Goal: Information Seeking & Learning: Learn about a topic

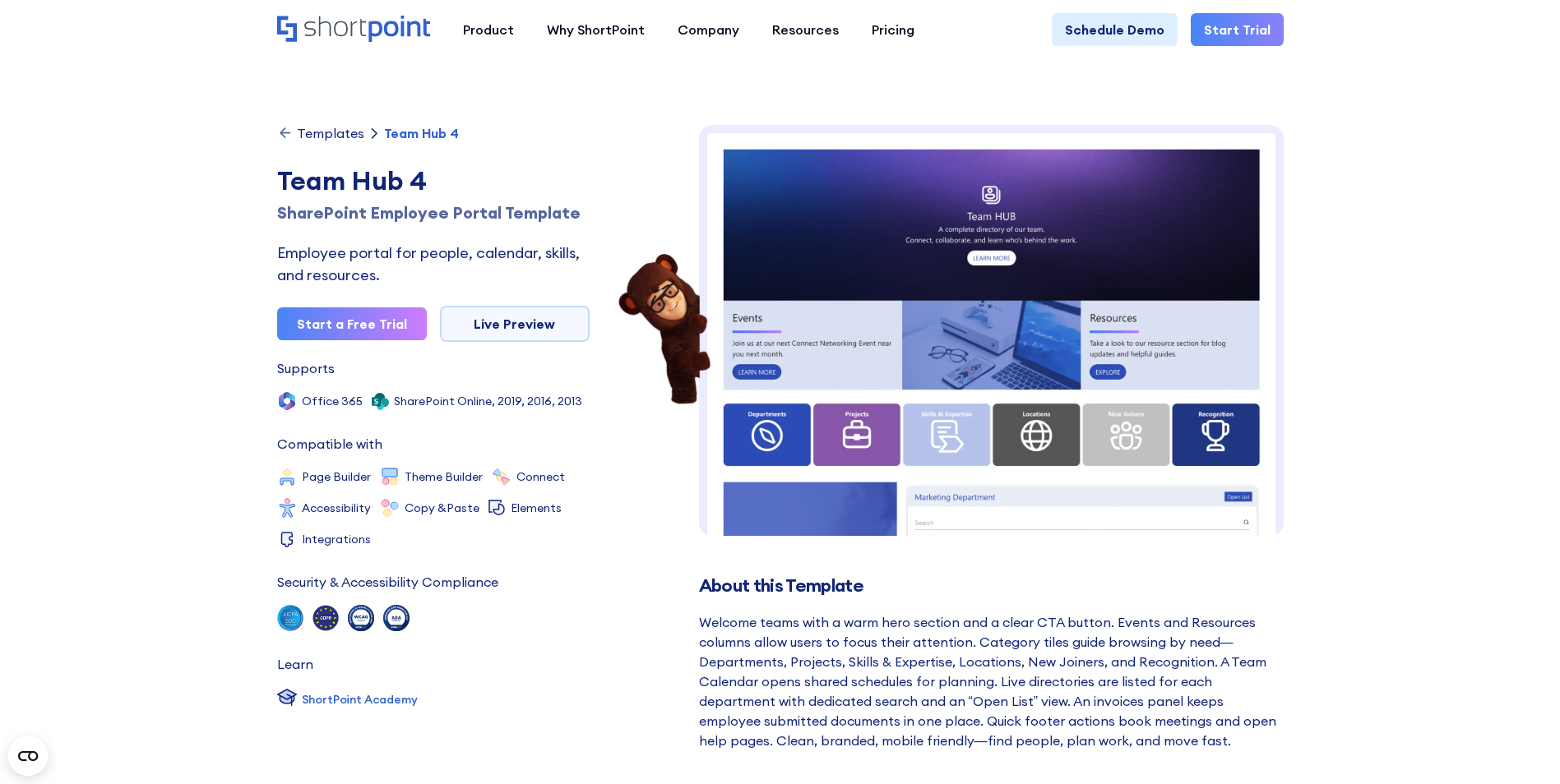
click at [304, 135] on div "Templates" at bounding box center [330, 133] width 68 height 14
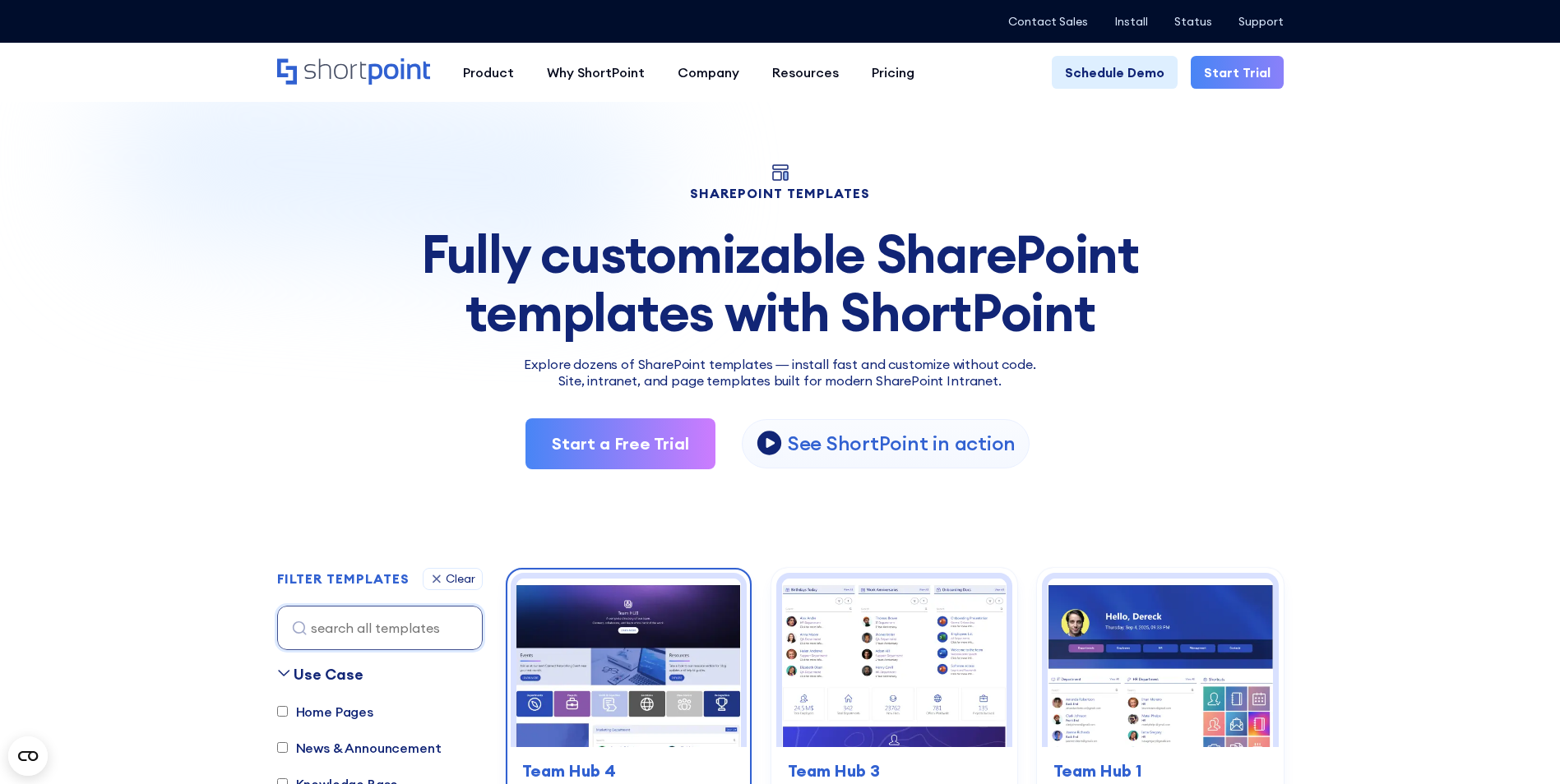
scroll to position [329, 0]
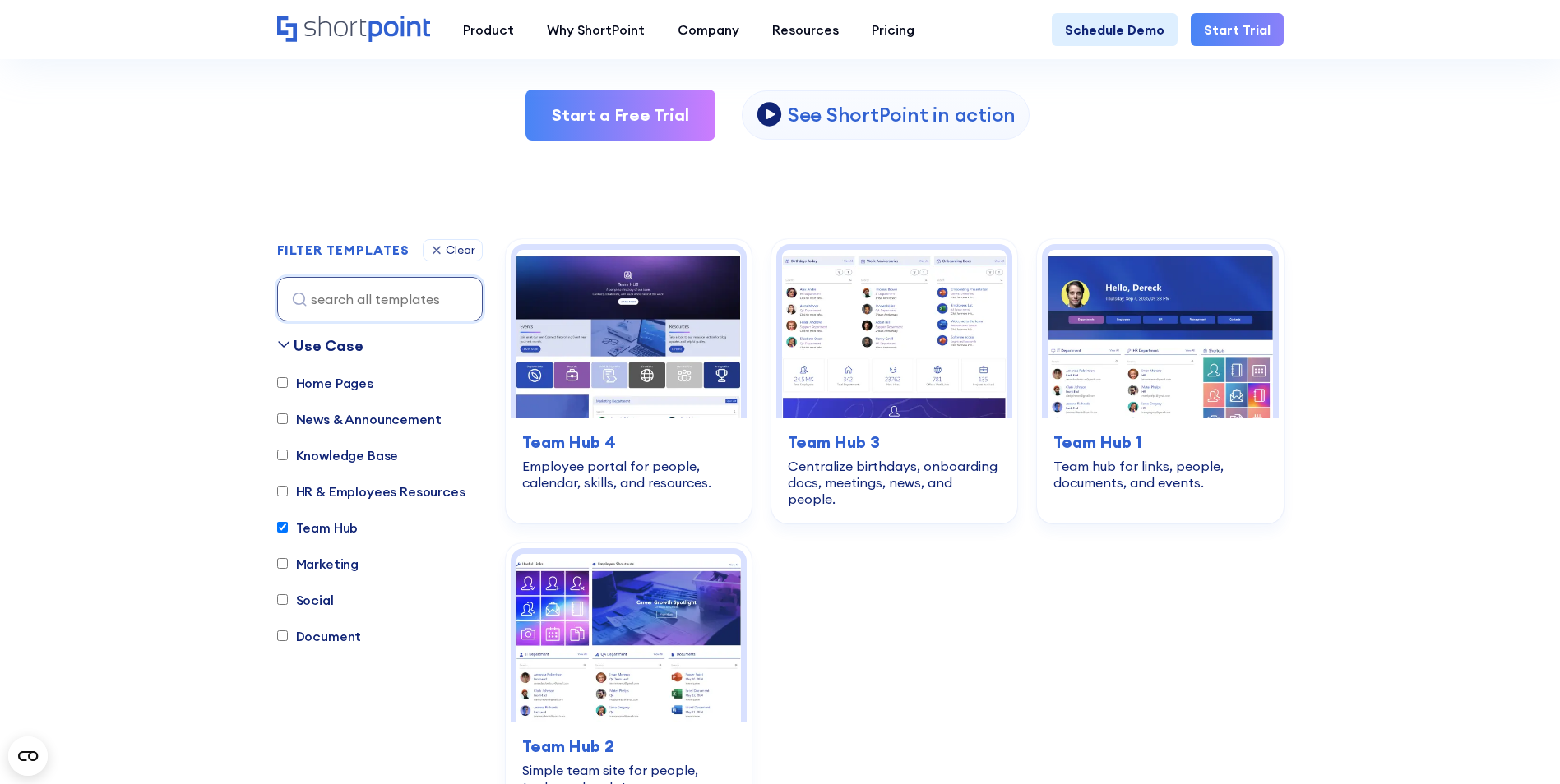
click at [326, 447] on label "Knowledge Base" at bounding box center [338, 455] width 122 height 19
click at [288, 450] on input "Knowledge Base" at bounding box center [282, 455] width 11 height 11
checkbox input "true"
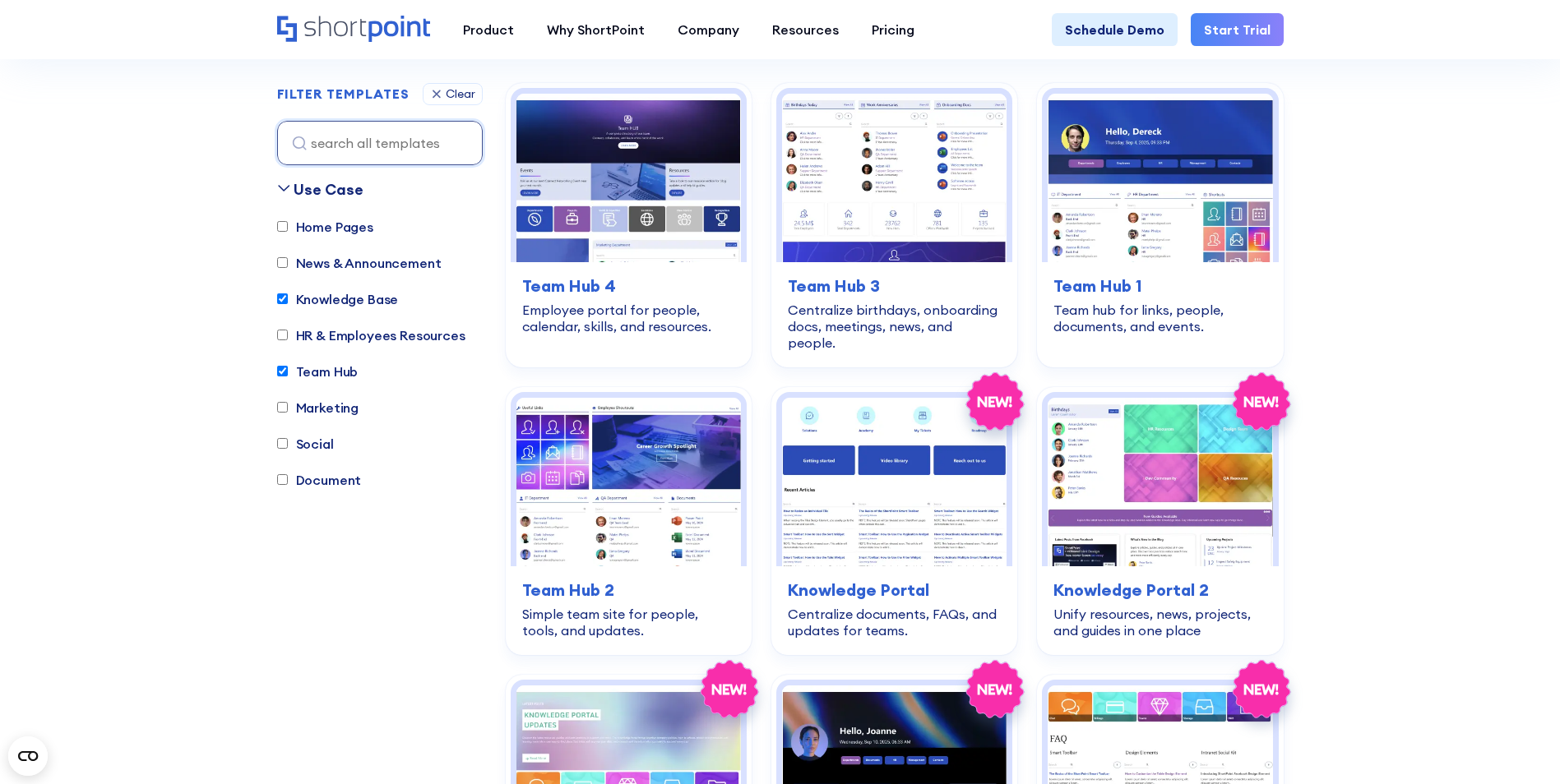
scroll to position [486, 0]
click at [318, 374] on label "Team Hub" at bounding box center [318, 371] width 81 height 19
click at [288, 374] on input "Team Hub" at bounding box center [282, 371] width 11 height 11
checkbox input "false"
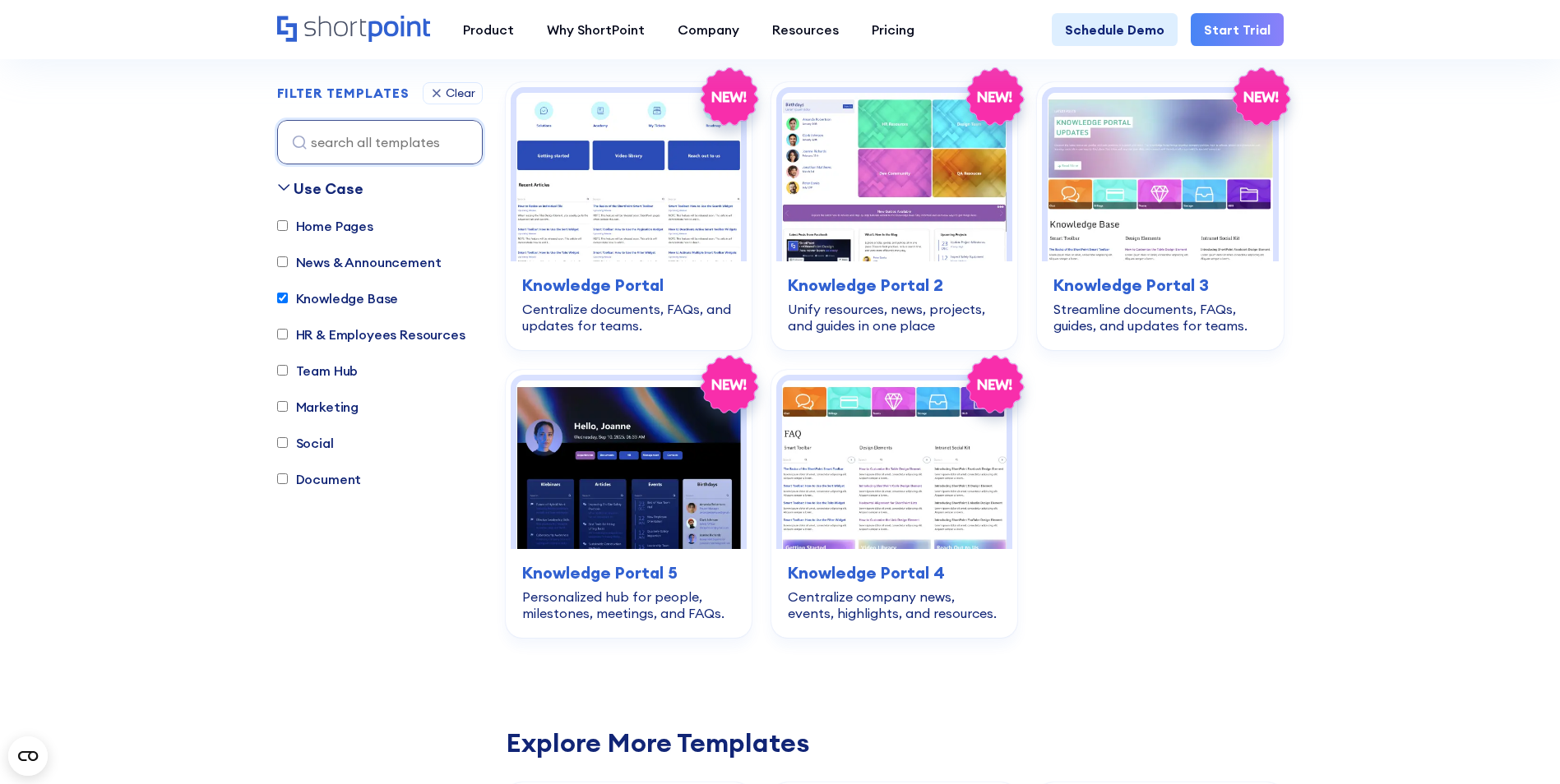
click at [306, 297] on label "Knowledge Base" at bounding box center [338, 298] width 122 height 19
click at [288, 297] on input "Knowledge Base" at bounding box center [282, 298] width 11 height 11
checkbox input "false"
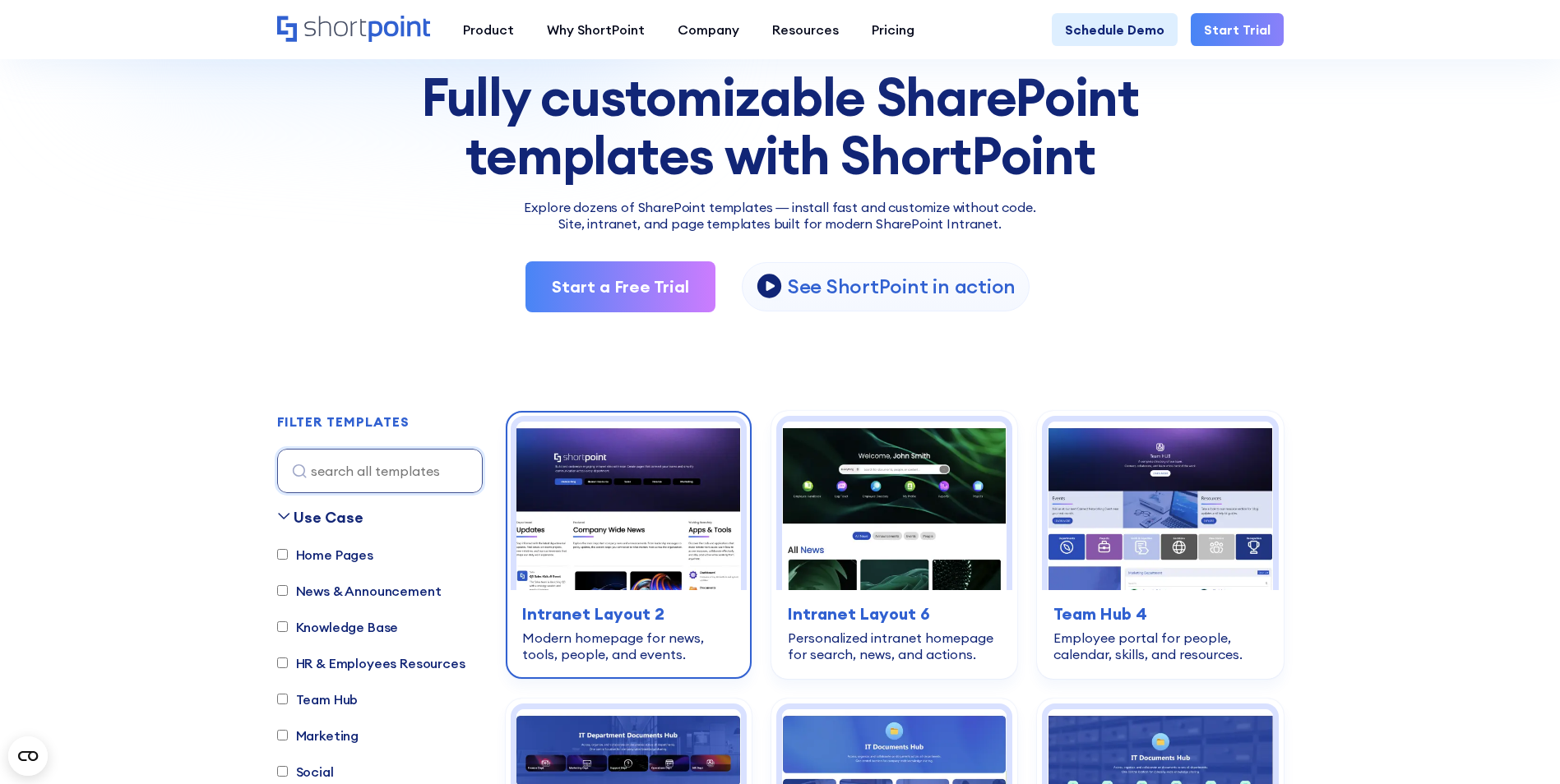
scroll to position [266, 0]
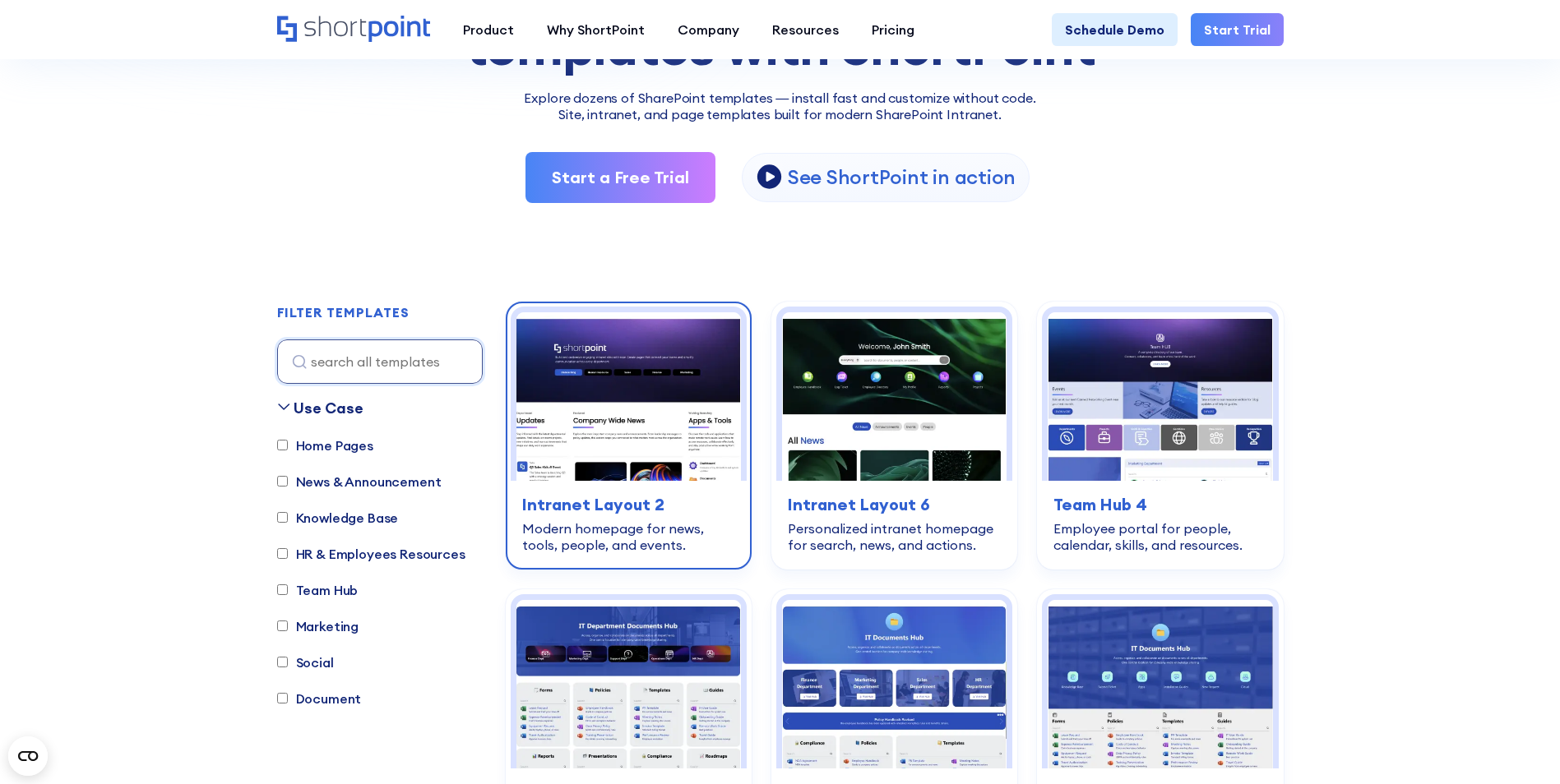
click at [624, 507] on h3 "Intranet Layout 2" at bounding box center [629, 505] width 213 height 25
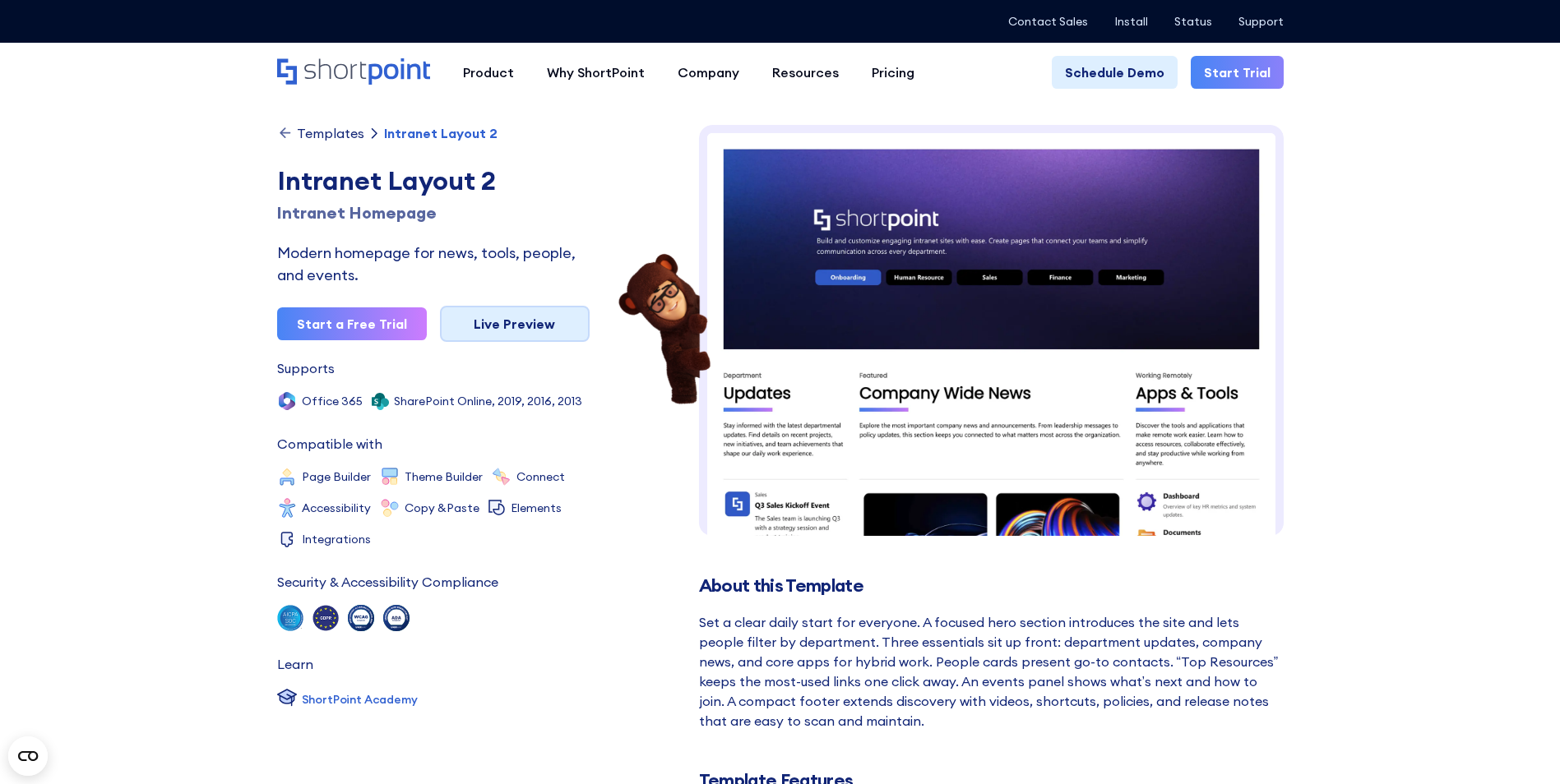
click at [493, 317] on link "Live Preview" at bounding box center [514, 323] width 150 height 36
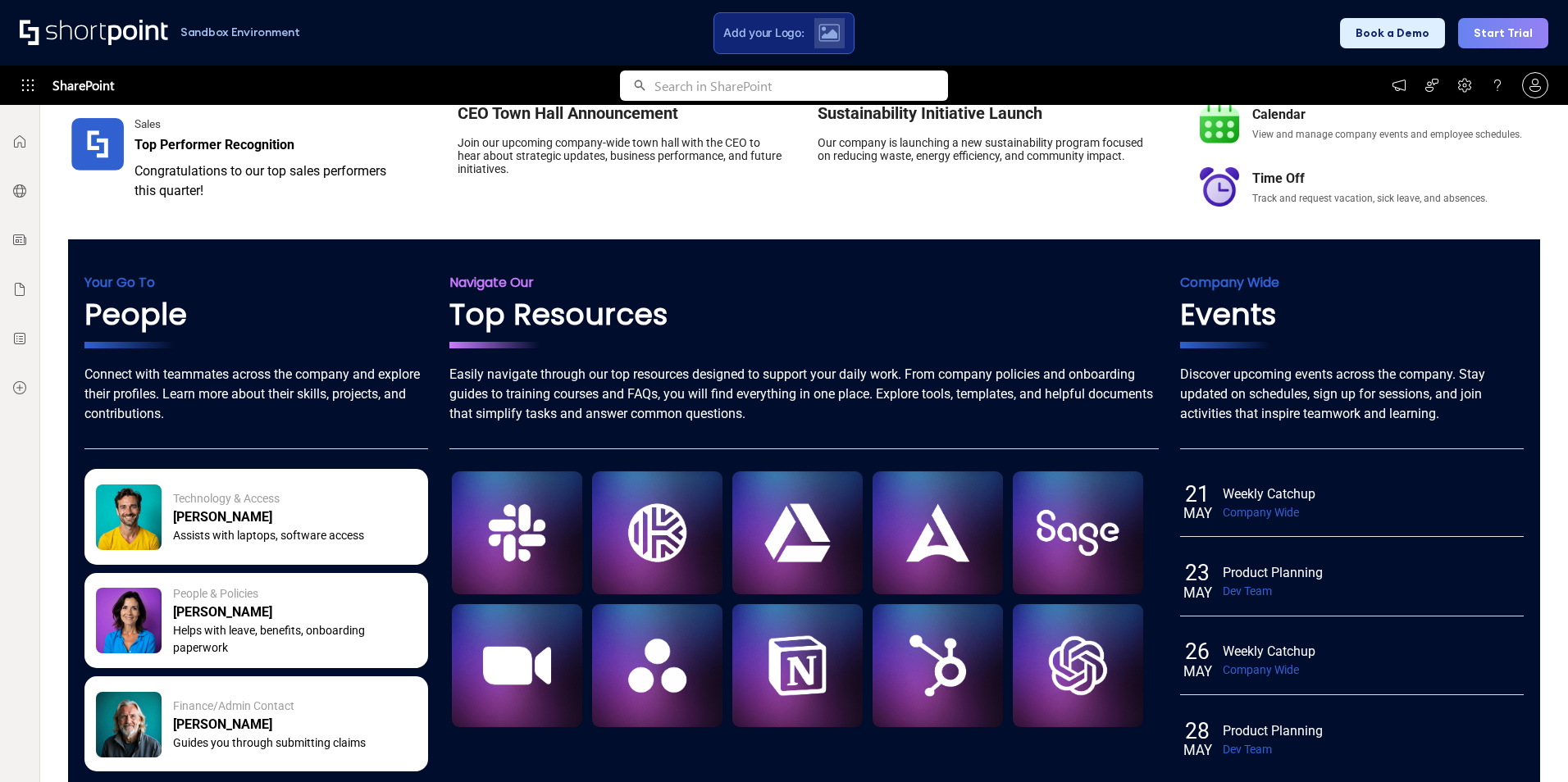
scroll to position [1093, 0]
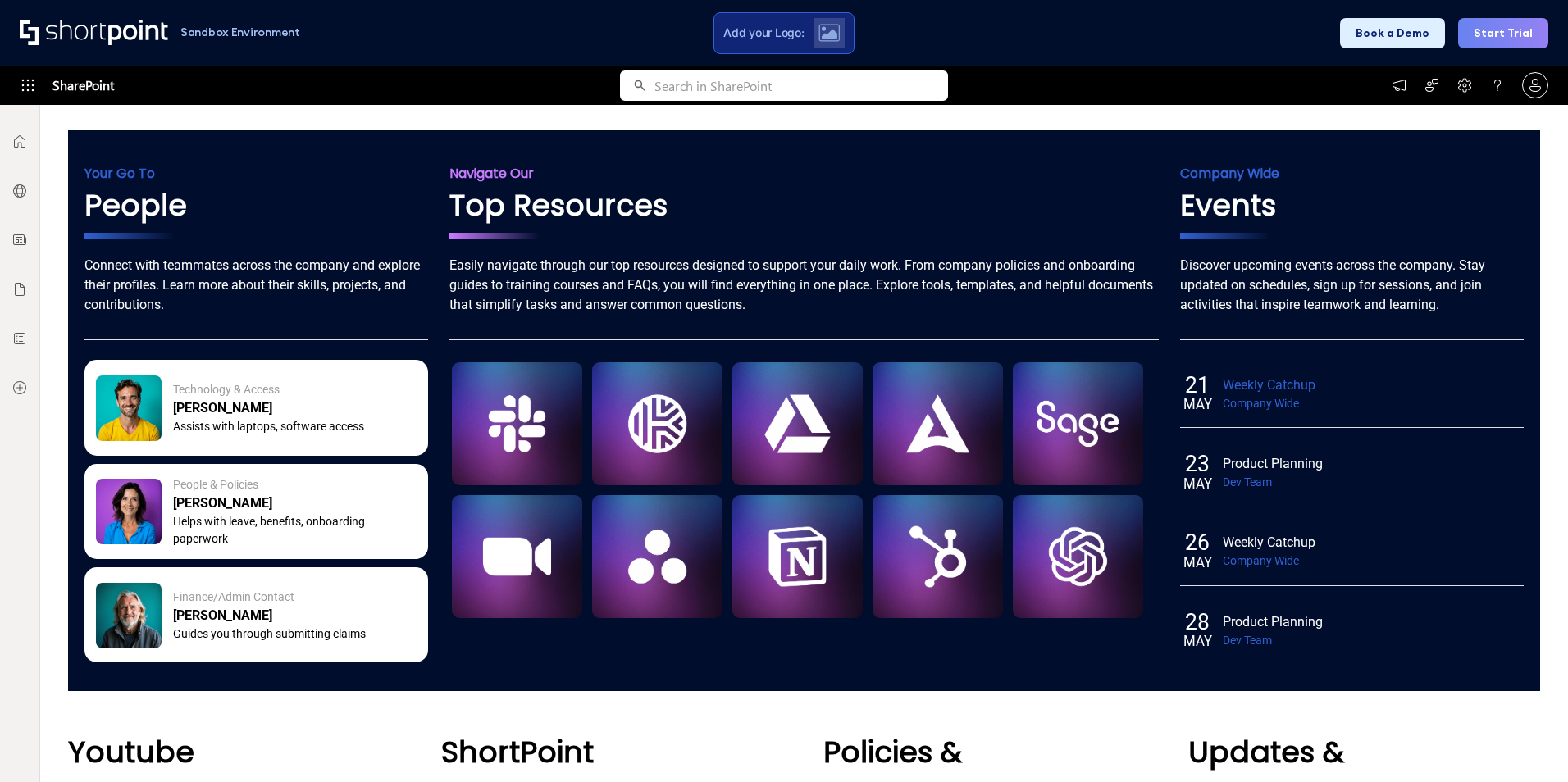
click at [1253, 393] on div "Weekly Catchup" at bounding box center [1371, 385] width 298 height 19
click at [1253, 383] on div "Weekly Catchup" at bounding box center [1371, 385] width 298 height 19
click at [1246, 471] on div "Product Planning" at bounding box center [1371, 464] width 298 height 19
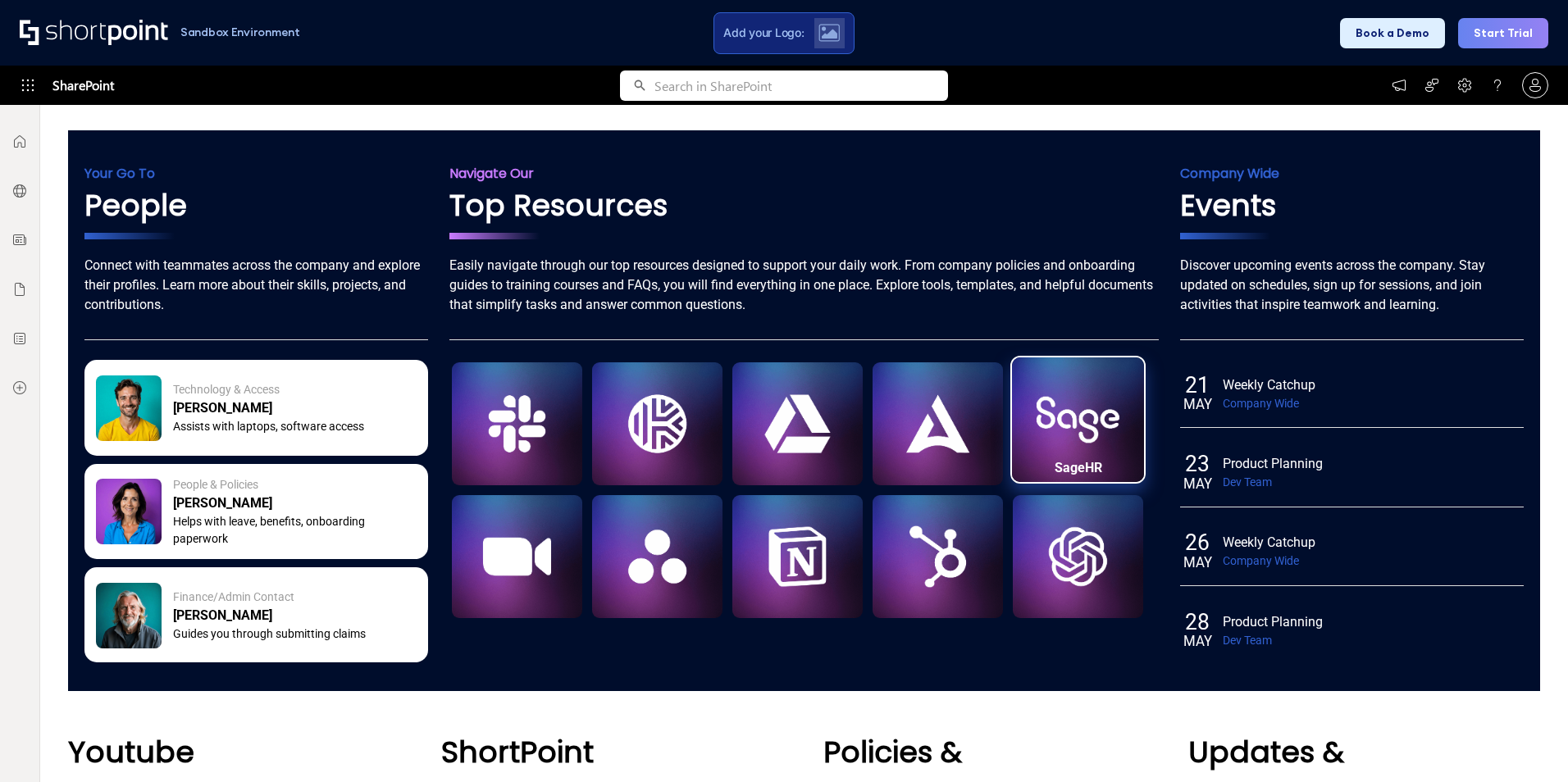
click at [1054, 449] on div "SageHR" at bounding box center [1078, 430] width 132 height 144
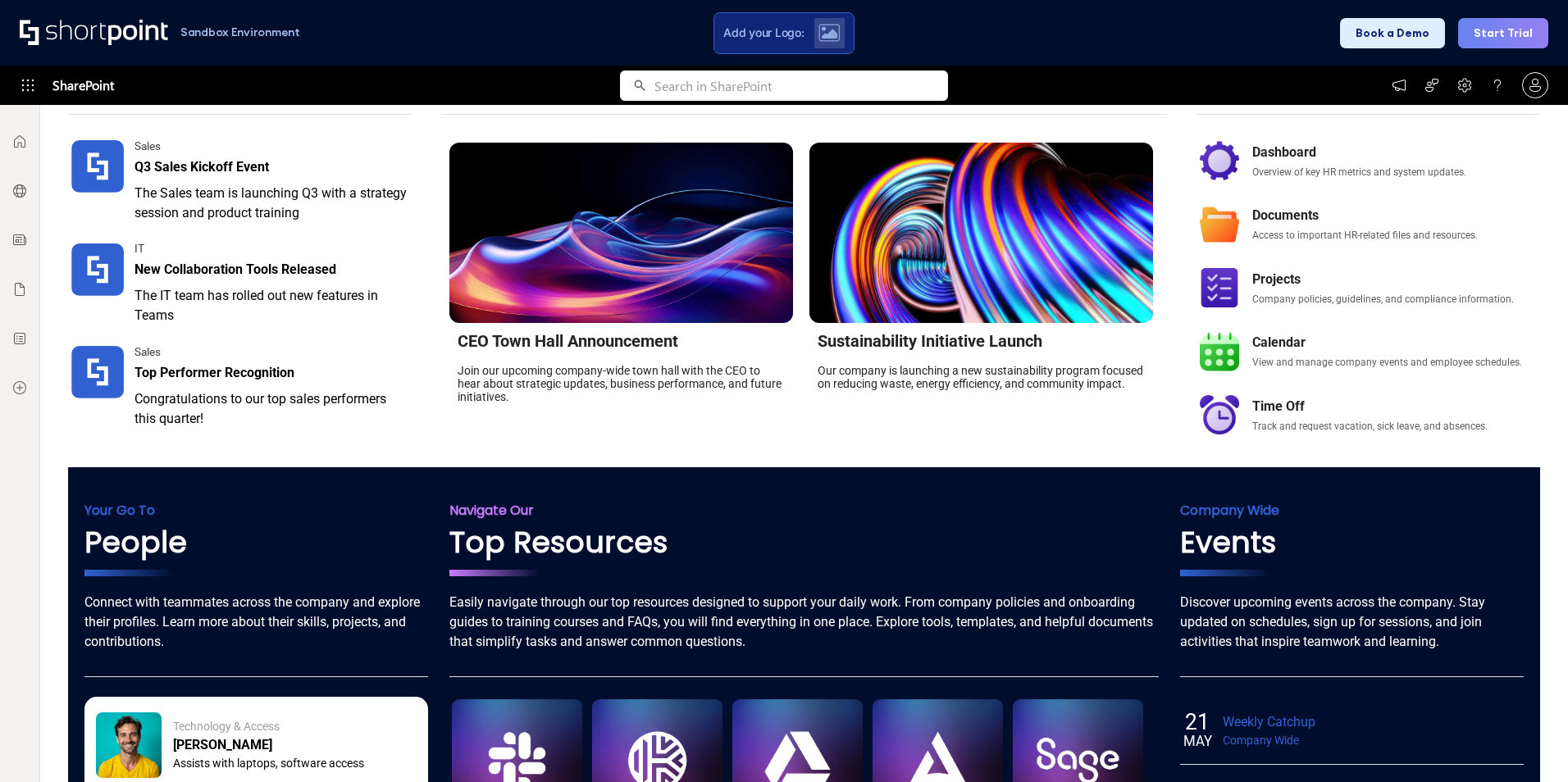
scroll to position [646, 0]
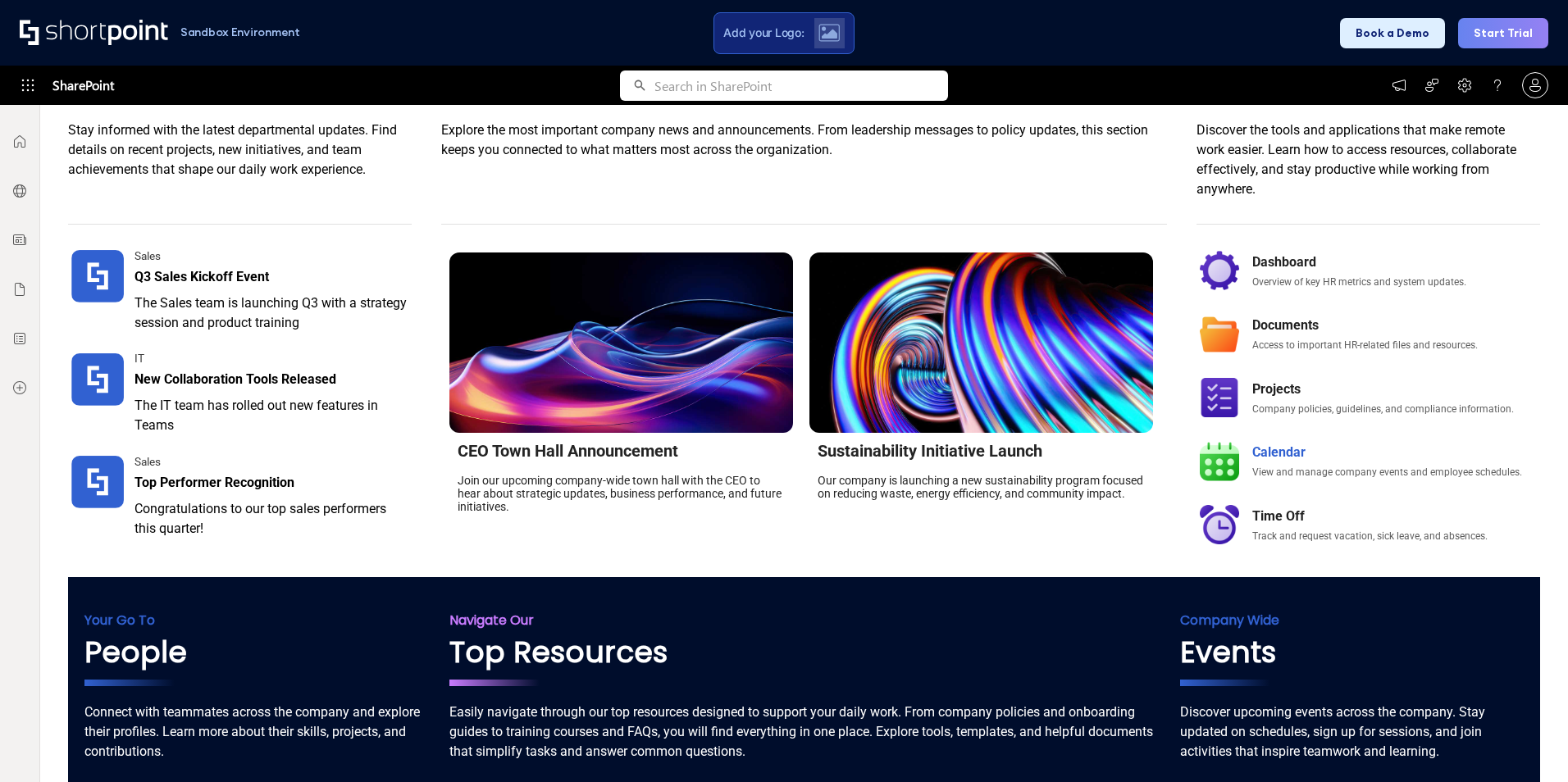
click at [1252, 456] on div "Calendar" at bounding box center [1394, 453] width 284 height 19
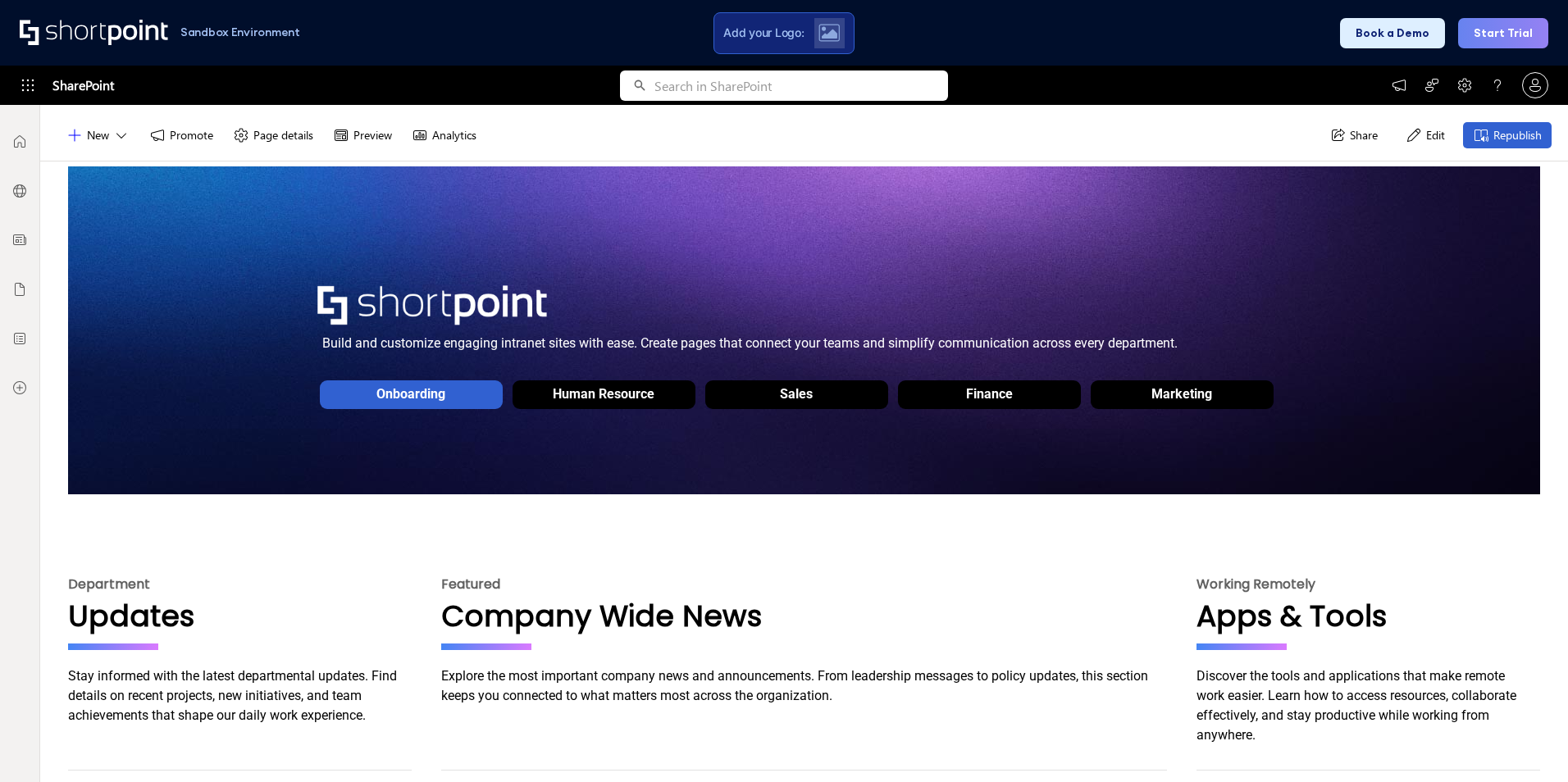
scroll to position [0, 0]
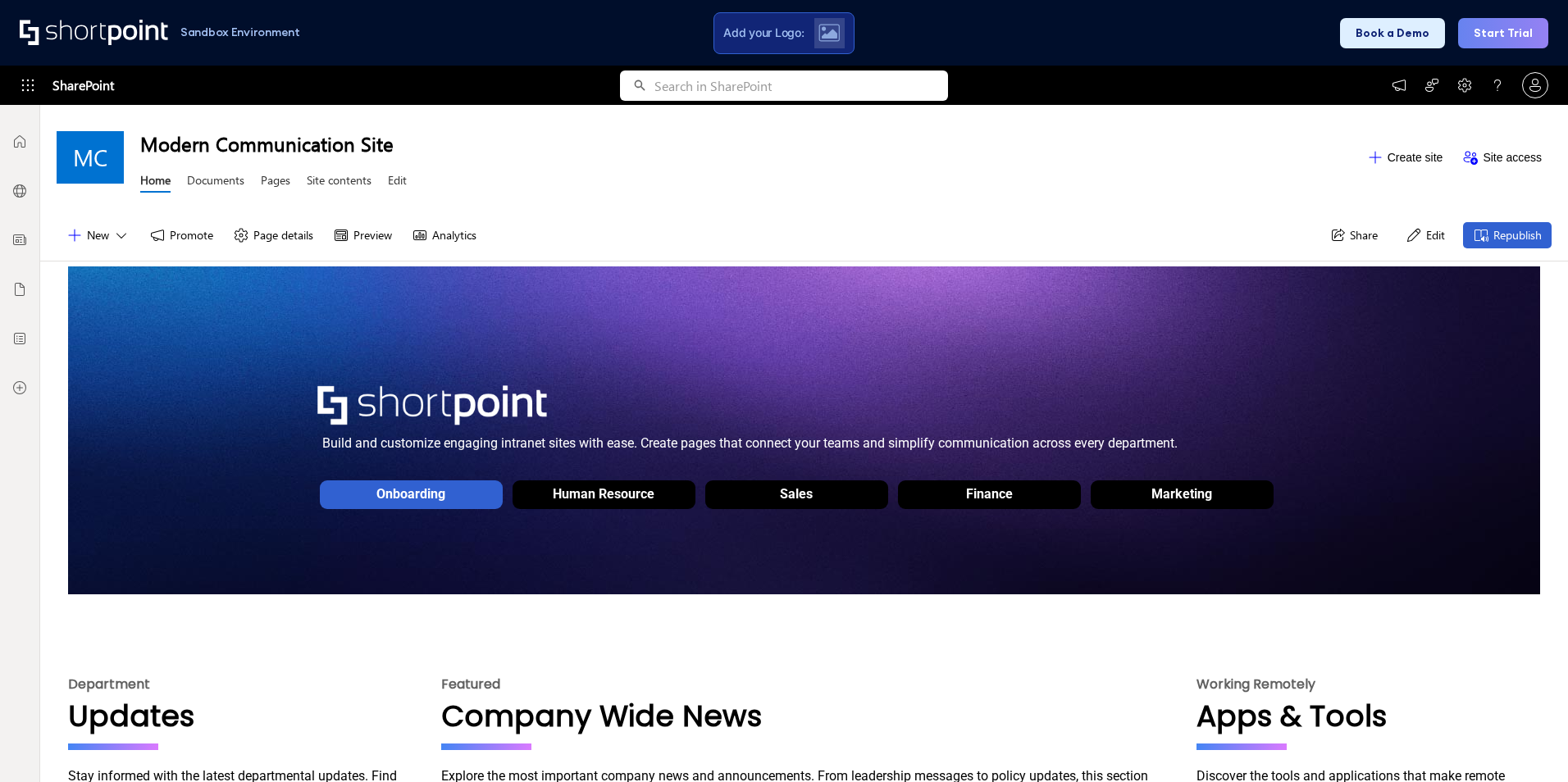
click at [287, 233] on button "Page details" at bounding box center [274, 235] width 100 height 26
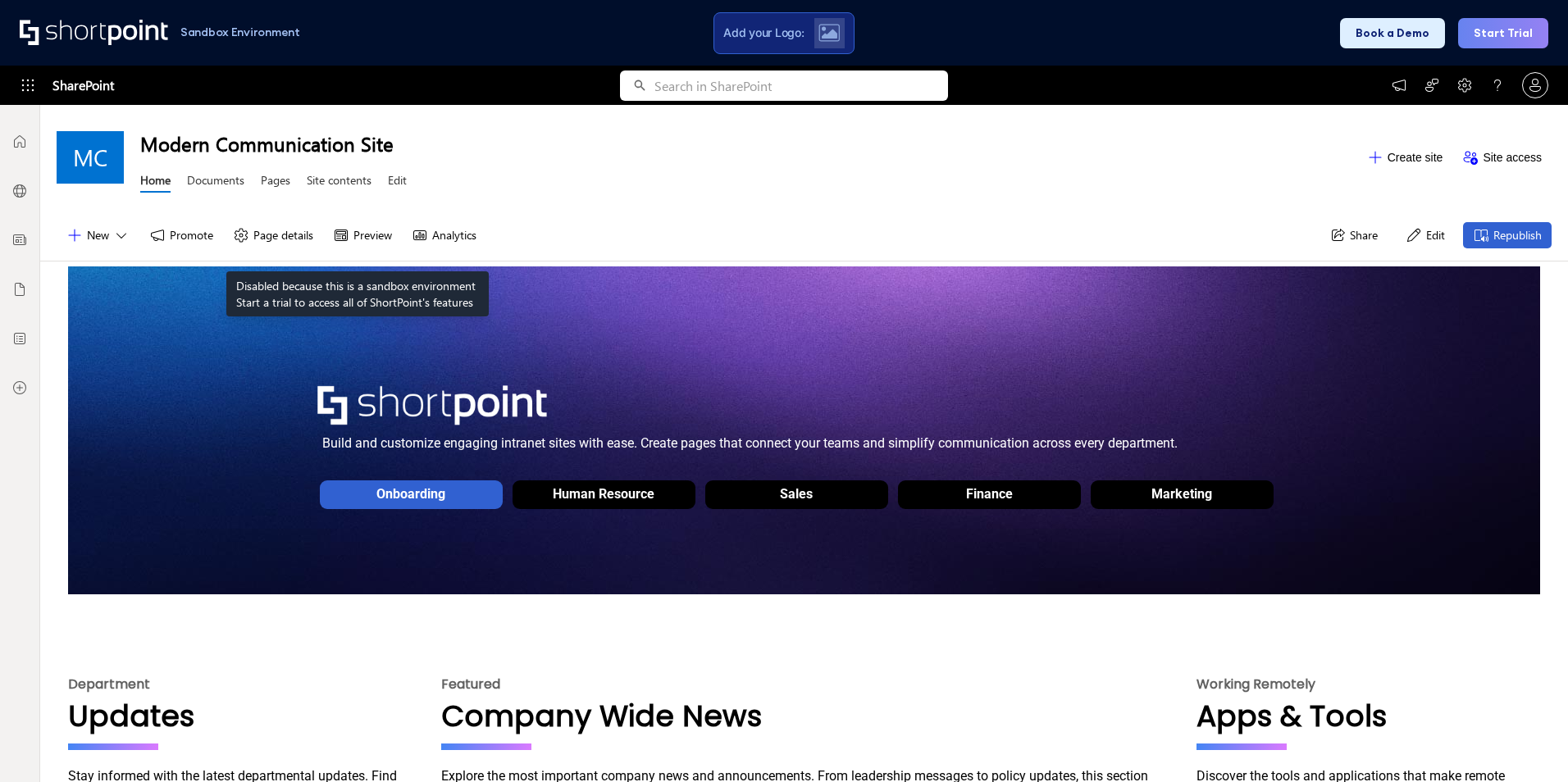
click at [357, 230] on button "Preview" at bounding box center [362, 235] width 79 height 26
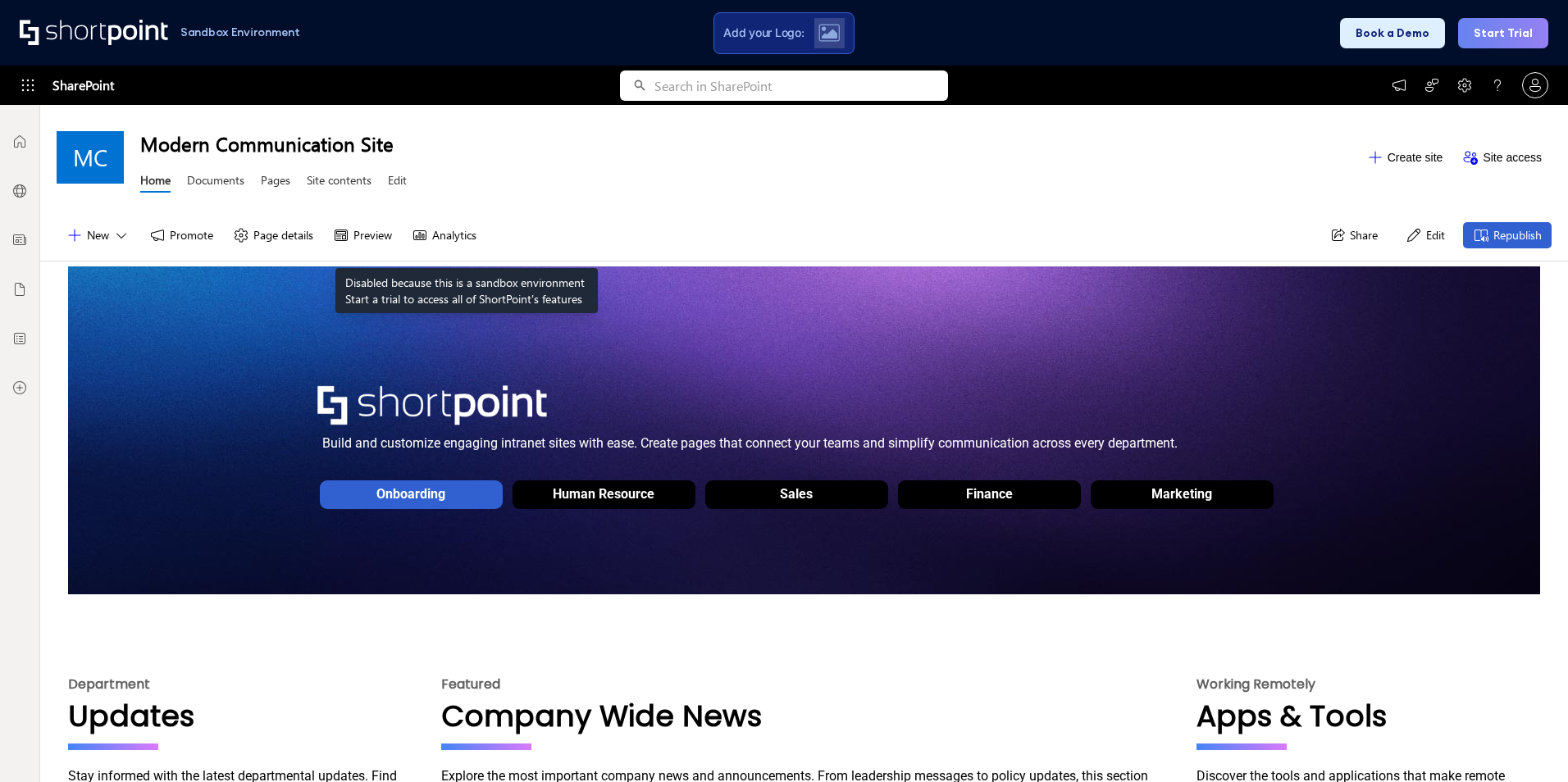
click at [467, 227] on button "Analytics" at bounding box center [444, 235] width 85 height 26
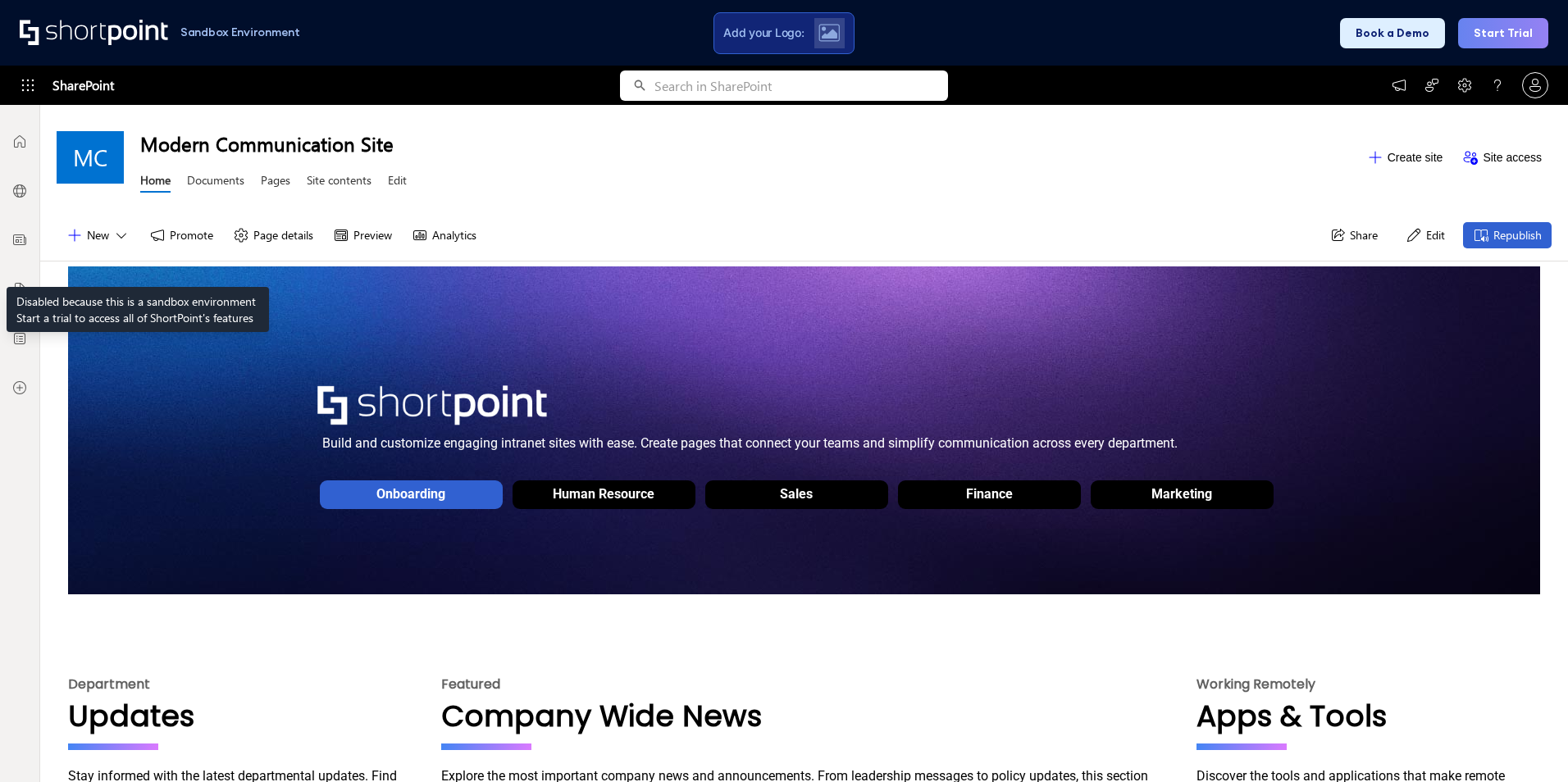
click at [115, 246] on button "New" at bounding box center [98, 235] width 83 height 26
click at [1409, 236] on button "Edit" at bounding box center [1424, 235] width 59 height 26
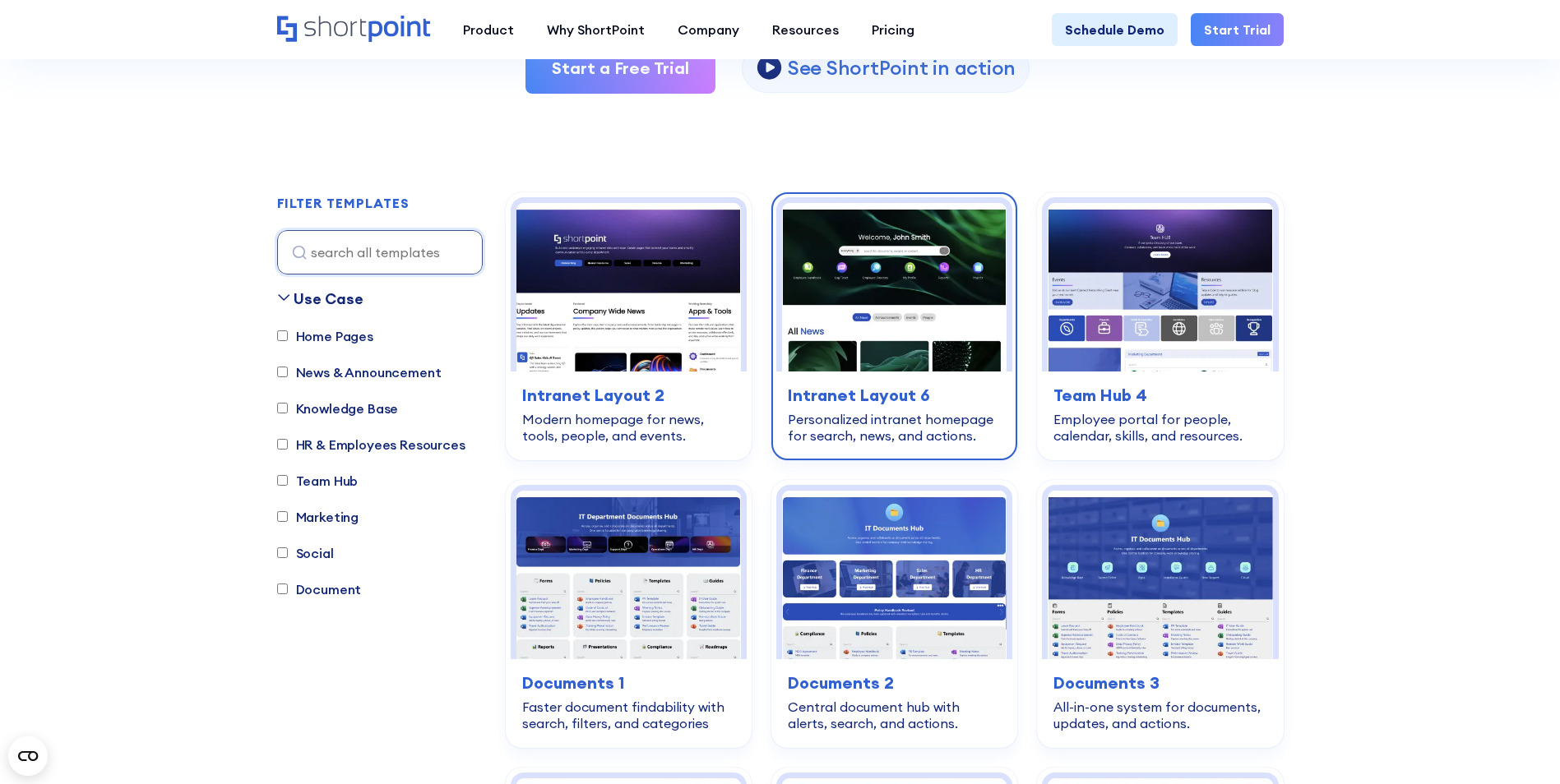
scroll to position [266, 0]
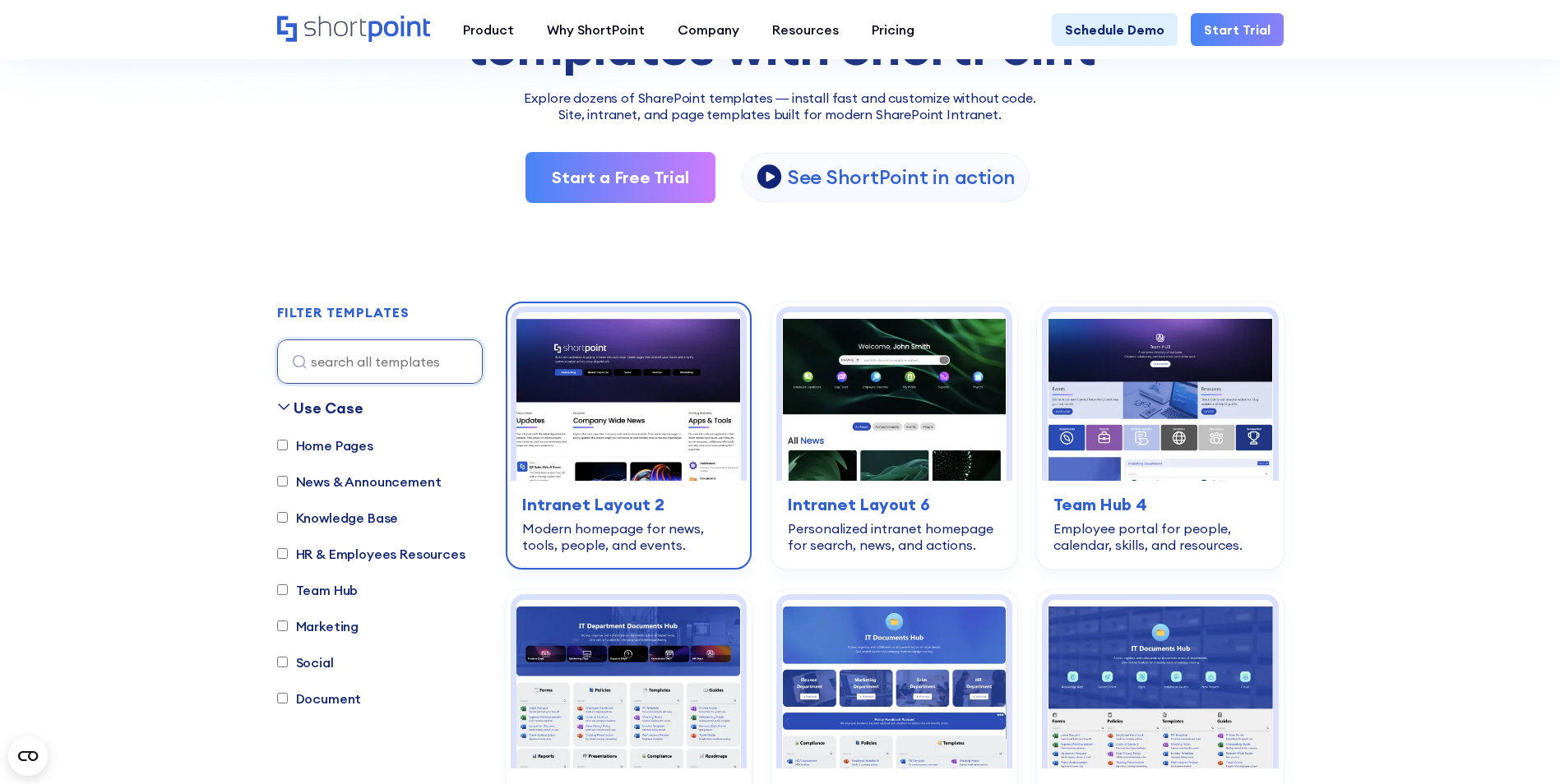
click at [684, 382] on img at bounding box center [629, 396] width 224 height 169
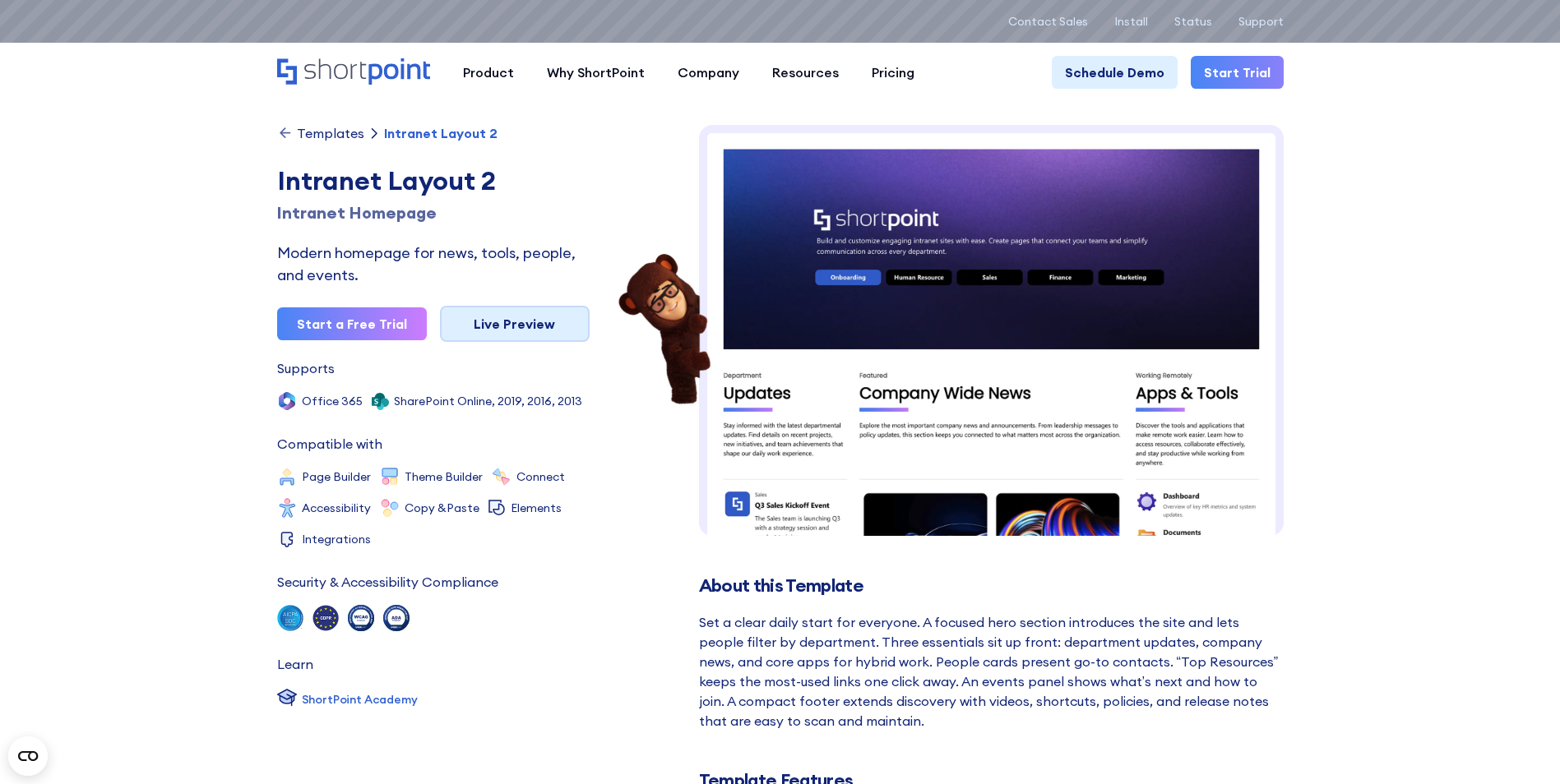
click at [517, 322] on link "Live Preview" at bounding box center [514, 323] width 150 height 36
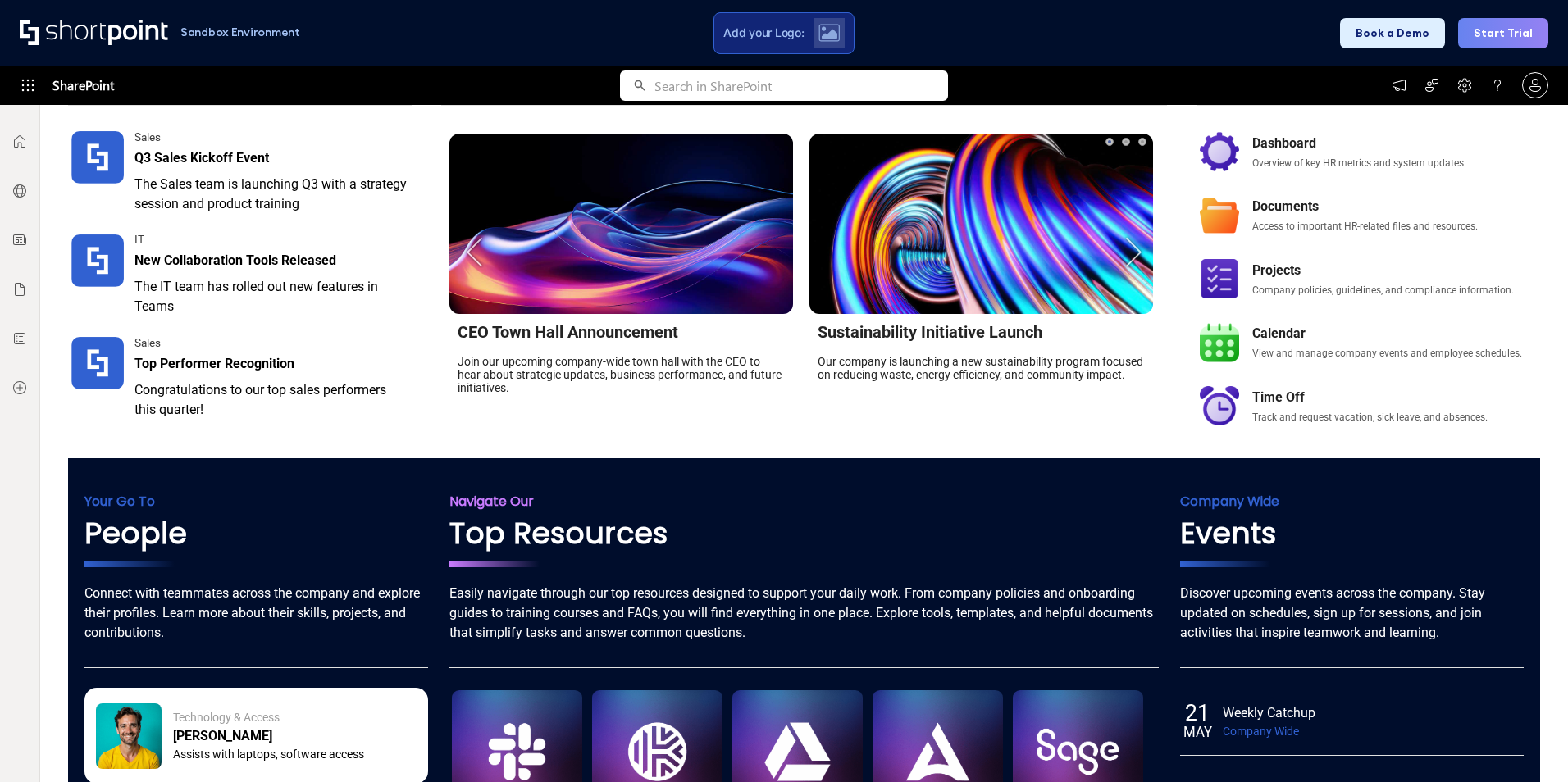
scroll to position [874, 0]
